Goal: Find specific page/section: Find specific page/section

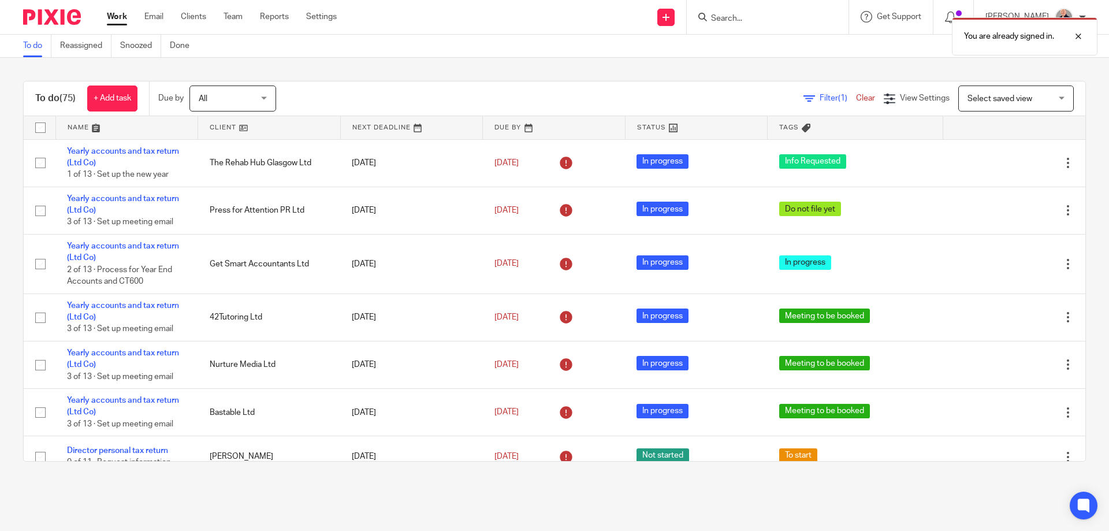
click at [729, 16] on div "You are already signed in." at bounding box center [825, 34] width 543 height 44
click at [725, 21] on div "You are already signed in." at bounding box center [825, 34] width 543 height 44
click at [1075, 38] on div at bounding box center [1069, 36] width 31 height 14
click at [759, 18] on div "You are already signed in." at bounding box center [825, 34] width 543 height 44
click at [730, 18] on input "Search" at bounding box center [762, 19] width 104 height 10
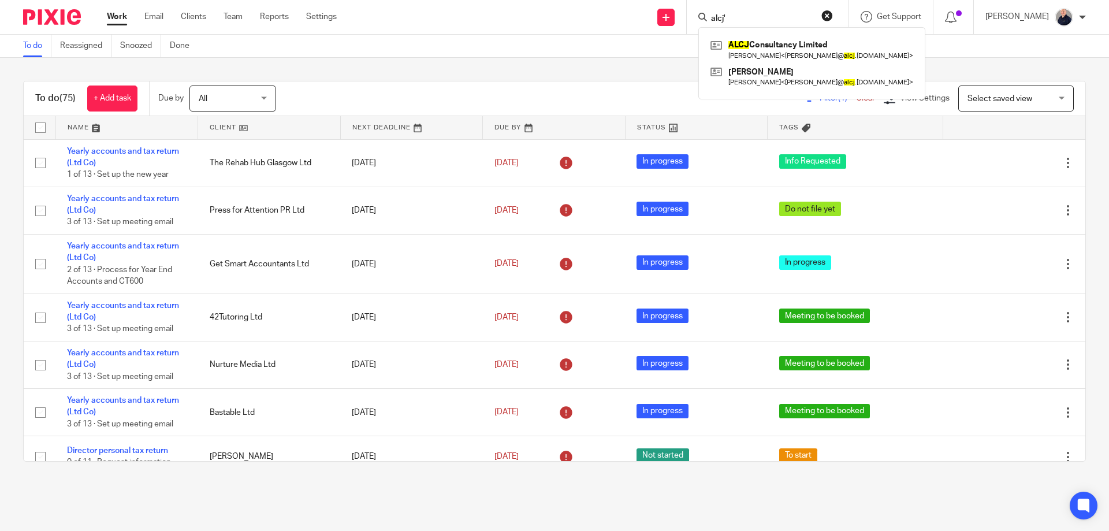
type input "alcj'"
click button "submit" at bounding box center [0, 0] width 0 height 0
click at [773, 46] on link at bounding box center [811, 49] width 208 height 27
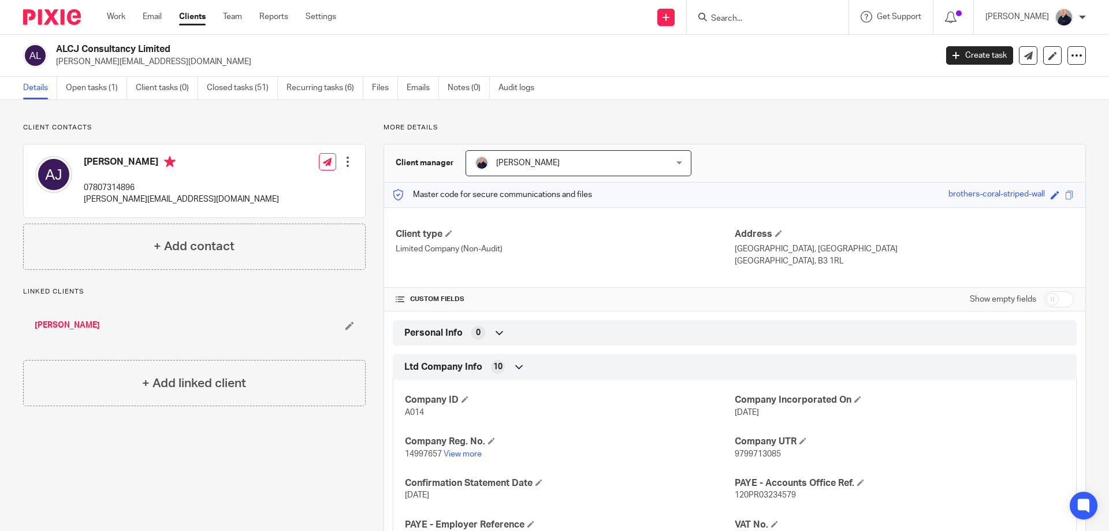
scroll to position [100, 0]
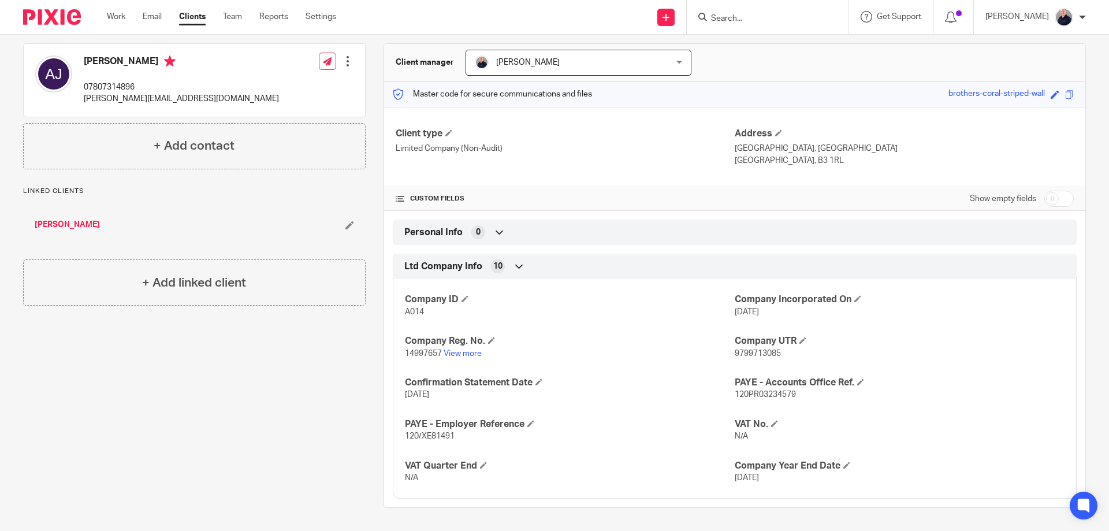
click at [107, 87] on p "07807314896" at bounding box center [181, 87] width 195 height 12
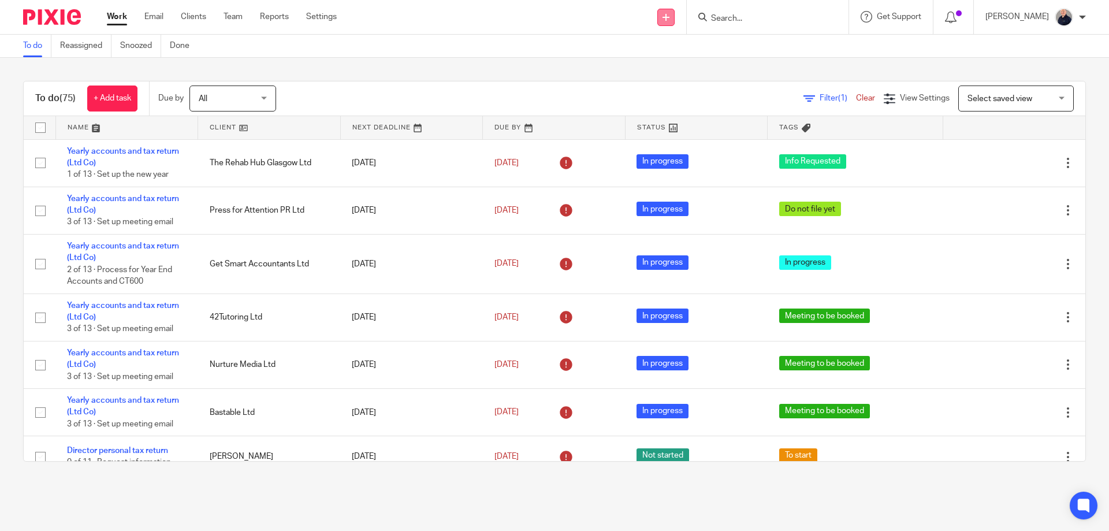
click at [674, 20] on link at bounding box center [665, 17] width 17 height 17
click at [535, 46] on div "To do Reassigned Snoozed Done" at bounding box center [554, 46] width 1109 height 23
